Goal: Task Accomplishment & Management: Complete application form

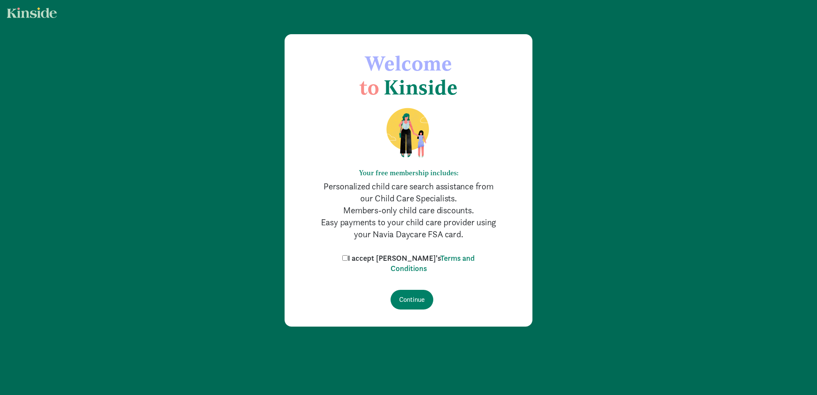
click at [365, 260] on label "I accept Kinside's Terms and Conditions" at bounding box center [408, 263] width 137 height 21
click at [348, 260] on input "I accept Kinside's Terms and Conditions" at bounding box center [345, 258] width 6 height 6
checkbox input "true"
click at [395, 294] on input "Continue" at bounding box center [412, 300] width 43 height 20
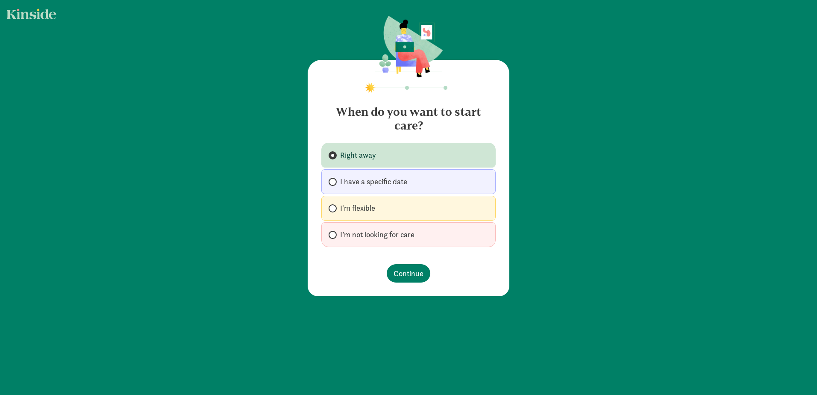
click at [326, 232] on label "I’m not looking for care" at bounding box center [408, 234] width 174 height 25
click at [329, 232] on input "I’m not looking for care" at bounding box center [332, 235] width 6 height 6
radio input "true"
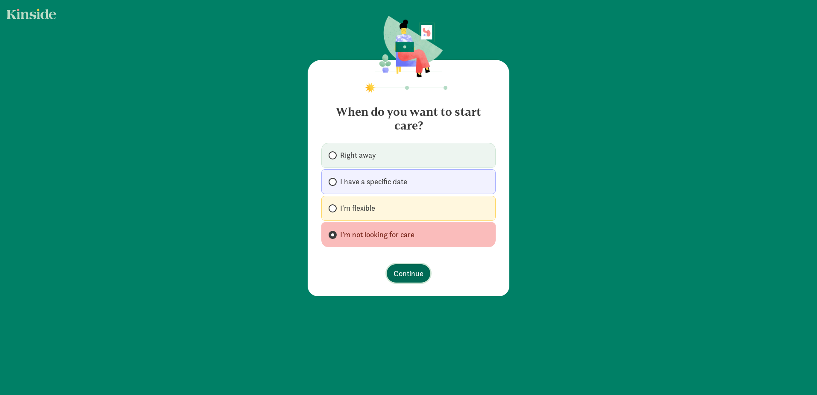
click at [413, 272] on span "Continue" at bounding box center [409, 274] width 30 height 12
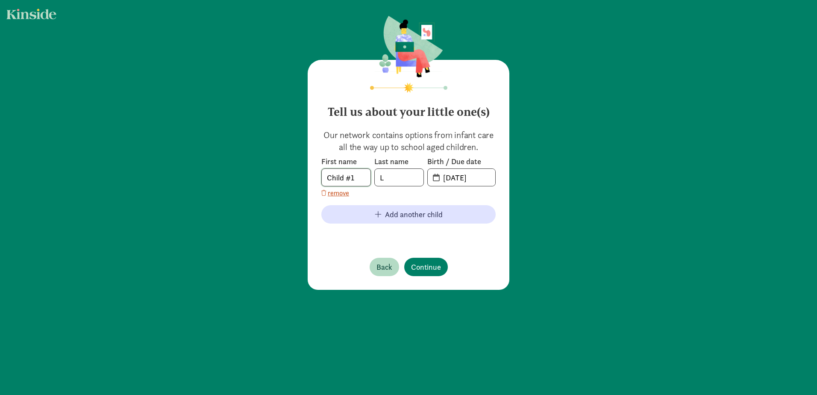
drag, startPoint x: 360, startPoint y: 183, endPoint x: 264, endPoint y: 174, distance: 96.1
click at [264, 174] on div "Tell us about your little one(s) Our network contains options from infant care …" at bounding box center [408, 153] width 817 height 307
type input "Charlotte"
type input "Lemons"
type input "[DATE]"
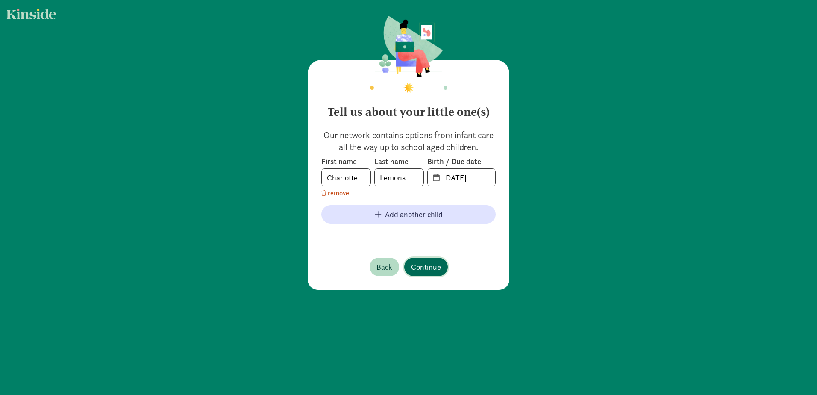
click at [423, 270] on span "Continue" at bounding box center [426, 267] width 30 height 12
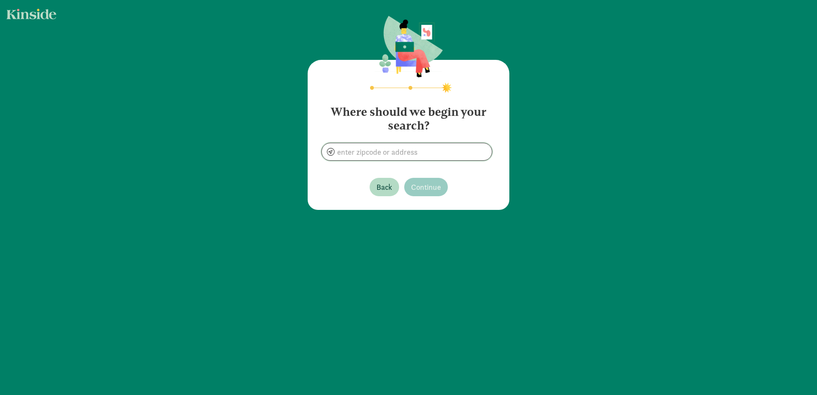
click at [364, 151] on input at bounding box center [407, 151] width 170 height 17
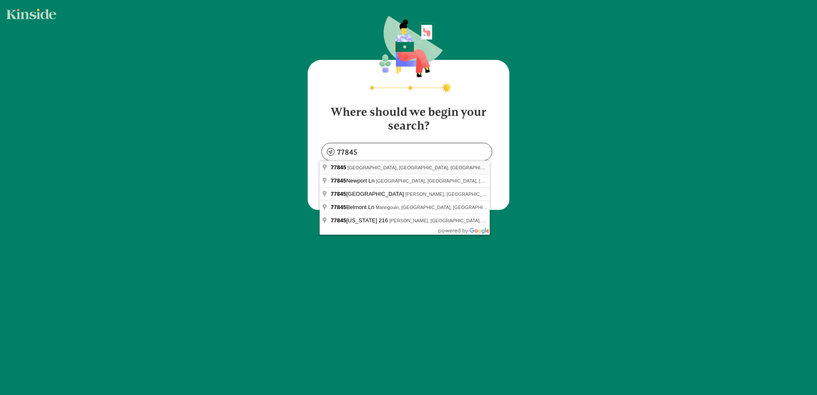
type input "[GEOGRAPHIC_DATA], [GEOGRAPHIC_DATA]"
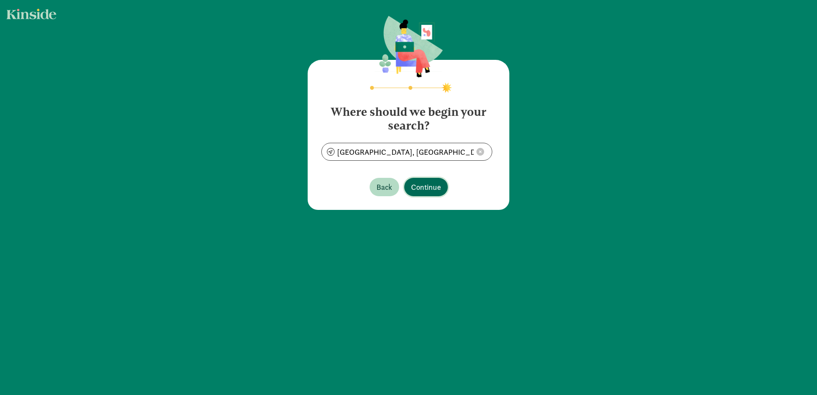
click at [433, 193] on button "Continue" at bounding box center [426, 187] width 44 height 18
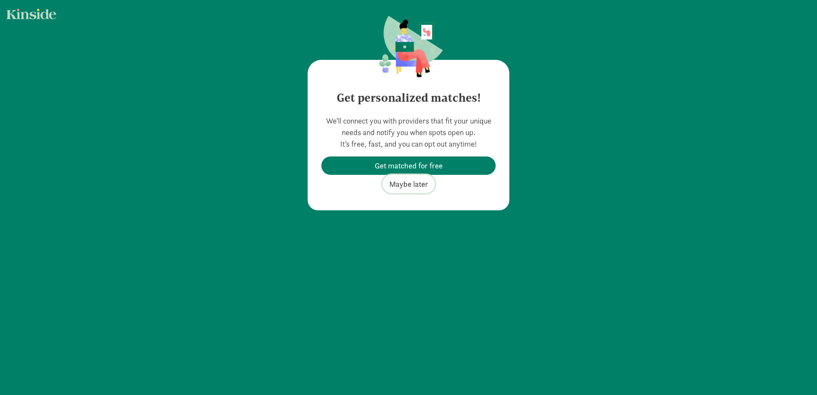
click at [416, 183] on span "Maybe later" at bounding box center [408, 184] width 39 height 12
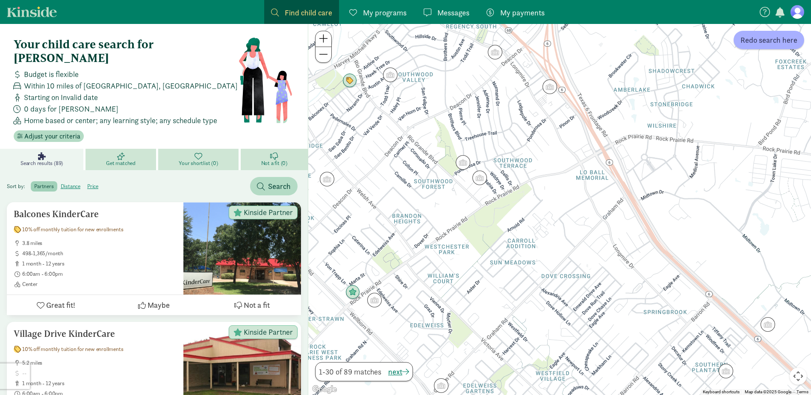
drag, startPoint x: 585, startPoint y: 227, endPoint x: 642, endPoint y: 354, distance: 139.1
click at [642, 354] on div at bounding box center [559, 209] width 503 height 371
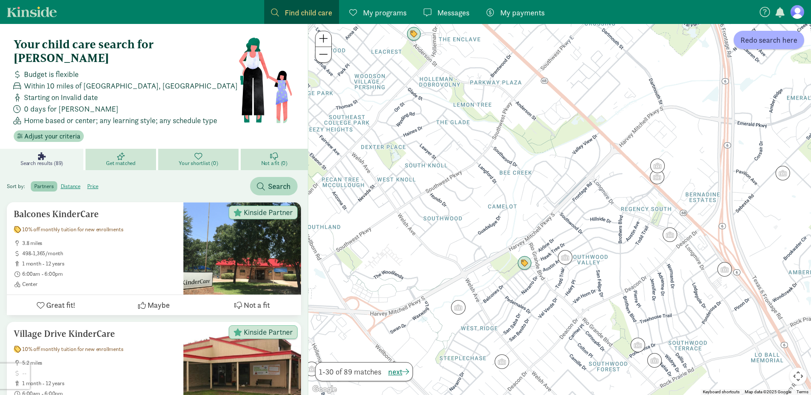
drag, startPoint x: 414, startPoint y: 146, endPoint x: 590, endPoint y: 330, distance: 254.5
click at [590, 330] on div at bounding box center [559, 209] width 503 height 371
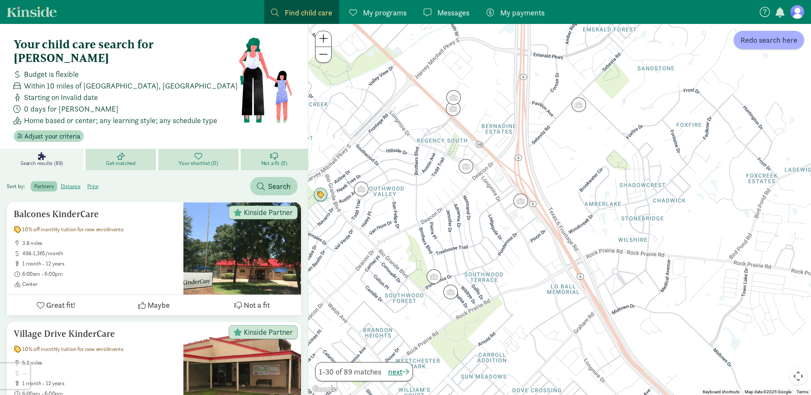
drag, startPoint x: 501, startPoint y: 183, endPoint x: 297, endPoint y: 115, distance: 215.2
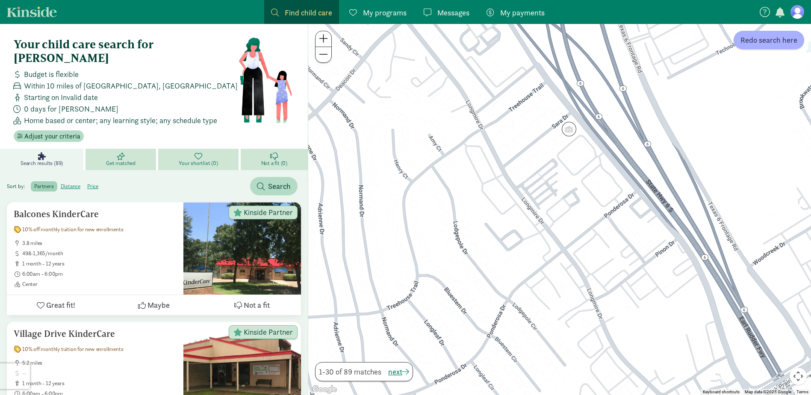
drag, startPoint x: 569, startPoint y: 279, endPoint x: 523, endPoint y: 244, distance: 57.9
click at [523, 244] on div at bounding box center [559, 209] width 503 height 371
click at [518, 10] on span "My payments" at bounding box center [522, 13] width 44 height 12
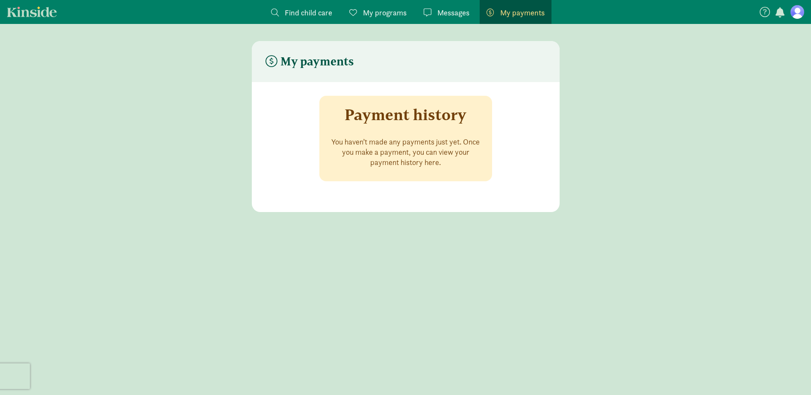
click at [459, 12] on span "Messages" at bounding box center [453, 13] width 32 height 12
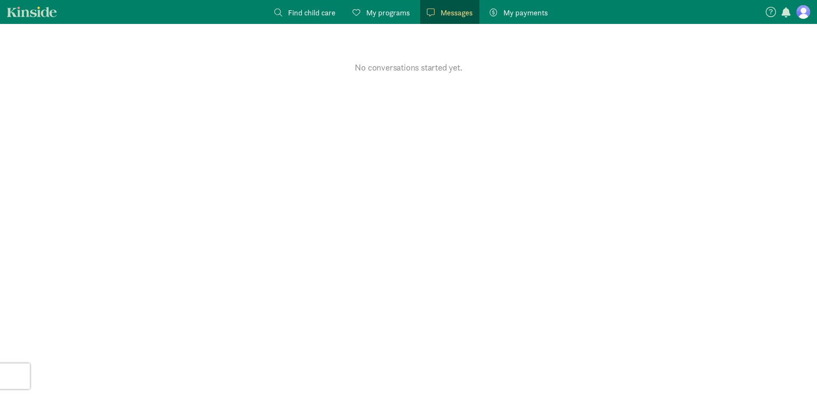
click at [409, 11] on span "My programs" at bounding box center [388, 13] width 44 height 12
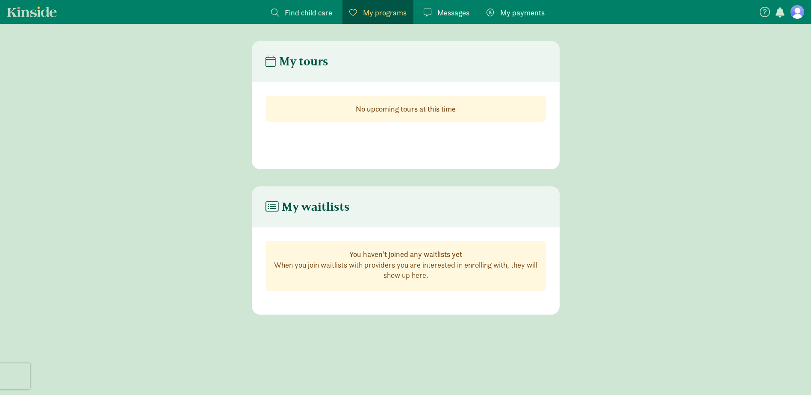
click at [326, 9] on span "Find child care" at bounding box center [308, 13] width 47 height 12
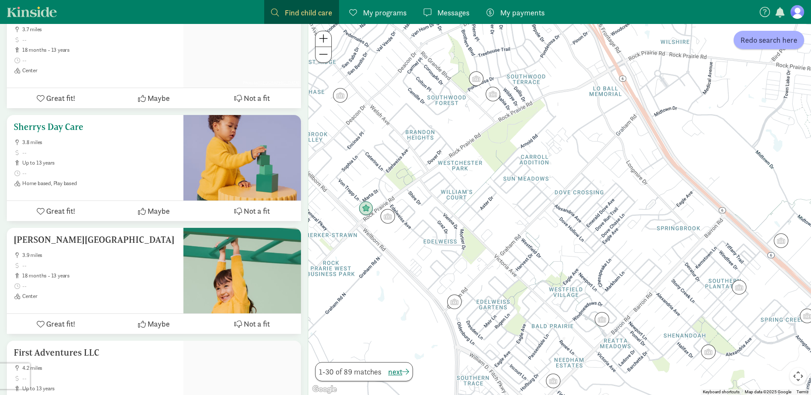
scroll to position [2992, 0]
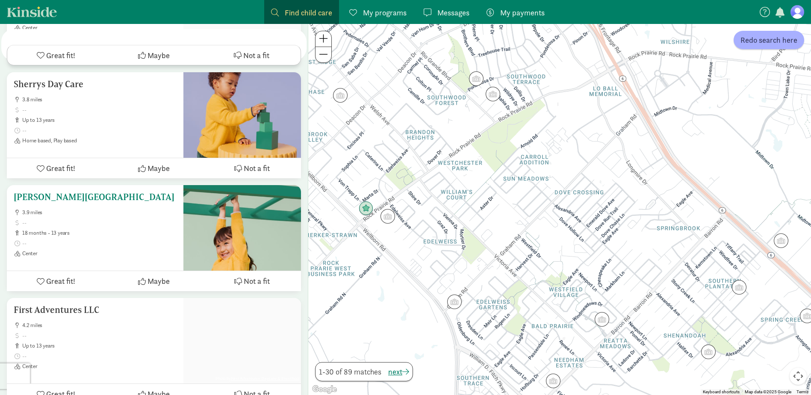
click at [59, 275] on span "Great fit!" at bounding box center [60, 281] width 29 height 12
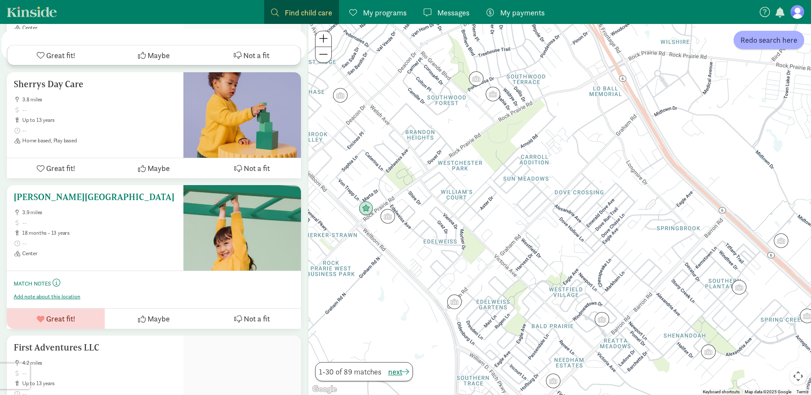
click at [68, 192] on h5 "[PERSON_NAME][GEOGRAPHIC_DATA]" at bounding box center [95, 197] width 163 height 10
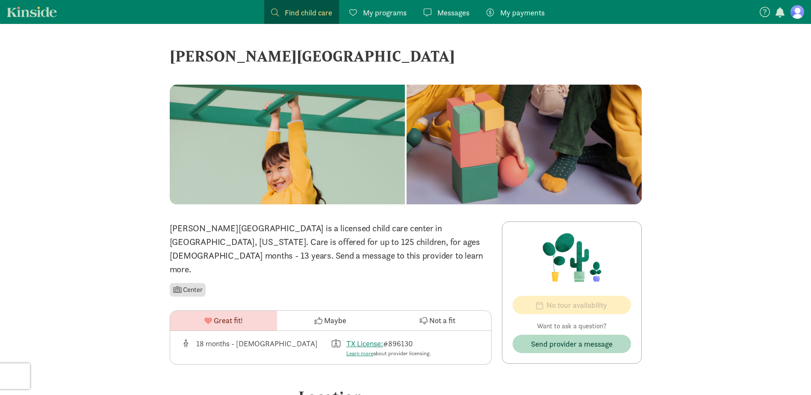
click at [404, 18] on link "My programs Programs" at bounding box center [377, 12] width 71 height 24
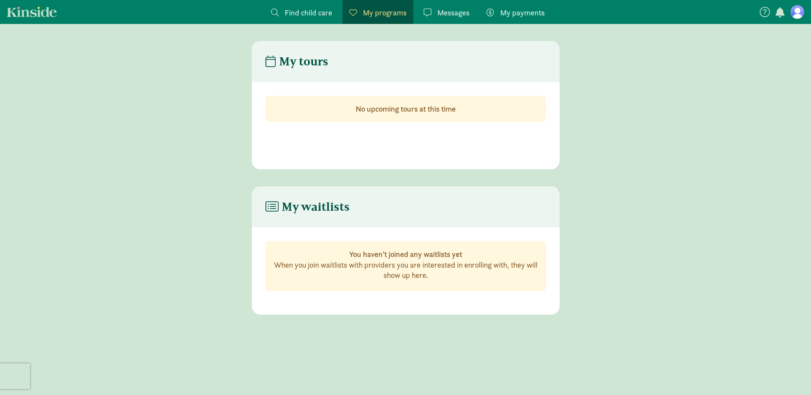
click at [460, 14] on span "Messages" at bounding box center [453, 13] width 32 height 12
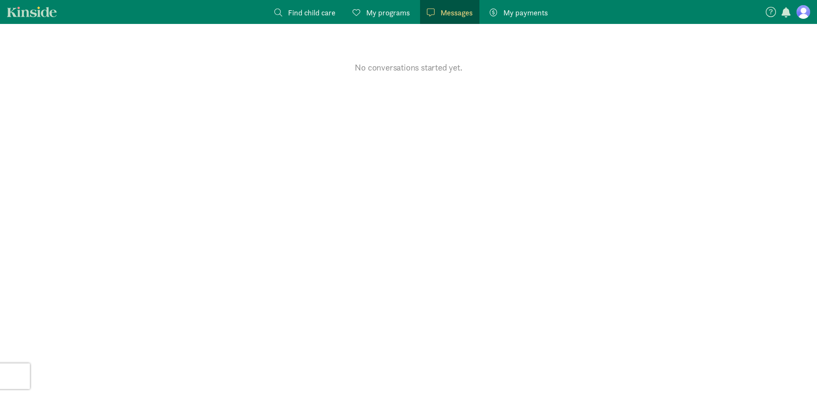
click at [527, 13] on span "My payments" at bounding box center [526, 13] width 44 height 12
